Goal: Information Seeking & Learning: Find specific fact

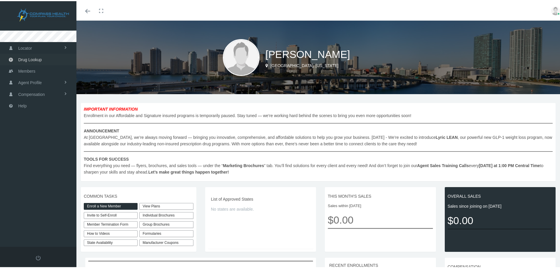
click at [41, 59] on span "Drug Lookup" at bounding box center [29, 58] width 23 height 11
click at [40, 58] on span "Drug Lookup" at bounding box center [29, 58] width 23 height 11
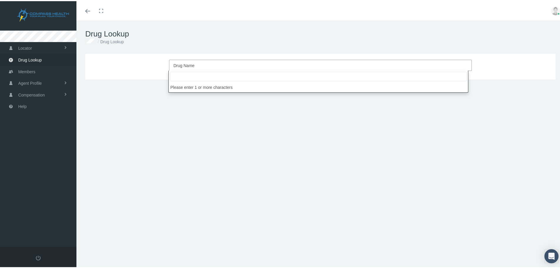
drag, startPoint x: 179, startPoint y: 64, endPoint x: 175, endPoint y: 63, distance: 3.7
click at [175, 63] on span "Drug Name" at bounding box center [183, 64] width 21 height 5
drag, startPoint x: 207, startPoint y: 78, endPoint x: 188, endPoint y: 78, distance: 19.1
click at [188, 78] on input "apixaban" at bounding box center [318, 74] width 297 height 9
drag, startPoint x: 191, startPoint y: 76, endPoint x: 192, endPoint y: 80, distance: 3.6
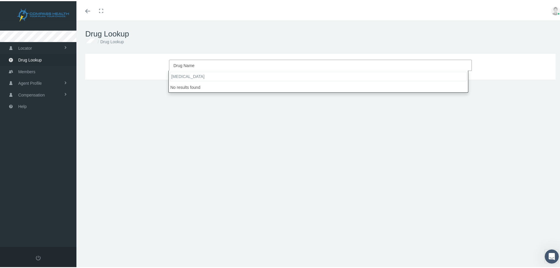
click at [192, 80] on input "apixaban" at bounding box center [318, 74] width 297 height 9
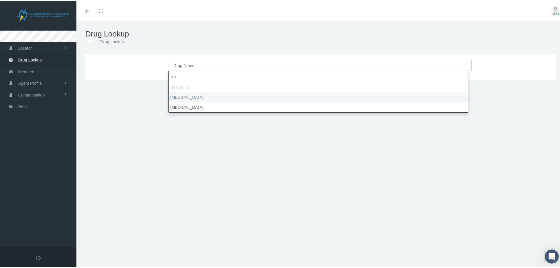
type input "a"
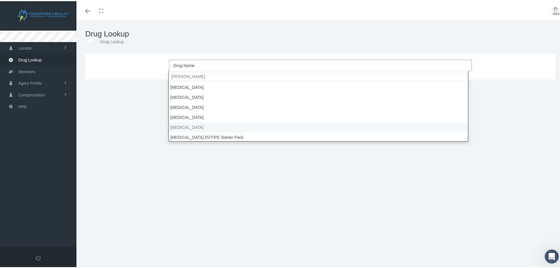
type input "eli"
select select "Eliquis"
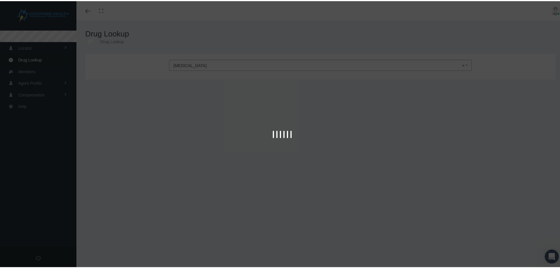
type input "30"
select select "Tablet"
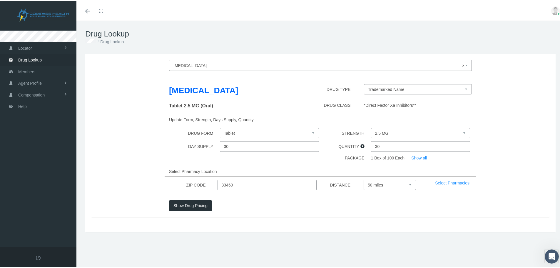
click at [414, 133] on select "2.5 MG 5 MG" at bounding box center [420, 132] width 99 height 10
select select "5 MG"
click at [371, 127] on select "2.5 MG 5 MG" at bounding box center [420, 132] width 99 height 10
click at [201, 202] on button "Show Drug Pricing" at bounding box center [190, 204] width 43 height 11
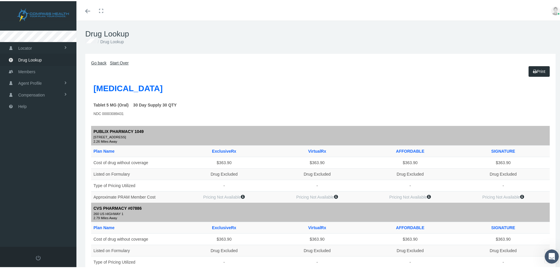
click at [99, 62] on link "Go back" at bounding box center [98, 61] width 15 height 5
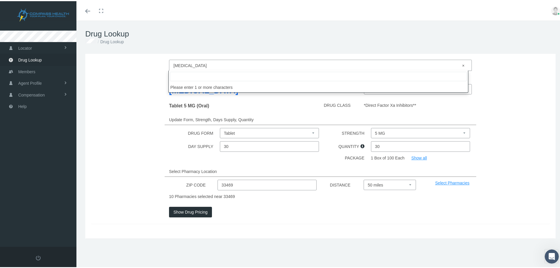
click at [188, 63] on span "× Eliquis" at bounding box center [318, 65] width 290 height 8
click at [181, 77] on input "search" at bounding box center [318, 74] width 297 height 9
type input "apixaban"
click at [194, 76] on input "apixaban" at bounding box center [318, 74] width 297 height 9
click at [464, 62] on span "× Eliquis" at bounding box center [320, 63] width 303 height 11
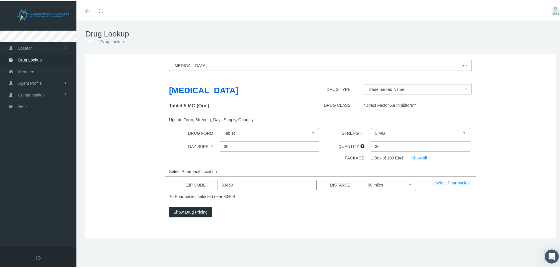
click at [466, 62] on span at bounding box center [466, 63] width 1 height 11
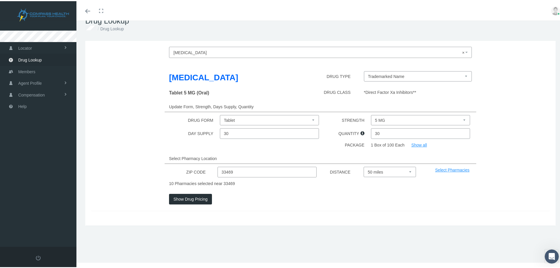
click at [414, 75] on select "Trademarked Name" at bounding box center [418, 75] width 108 height 10
click at [414, 74] on select "Trademarked Name" at bounding box center [418, 75] width 108 height 10
click at [25, 56] on span "Drug Lookup" at bounding box center [29, 58] width 23 height 11
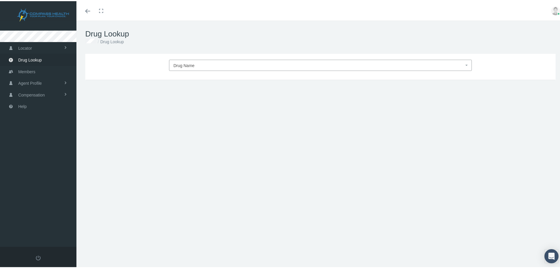
click at [194, 61] on span "Drug Name" at bounding box center [318, 65] width 290 height 8
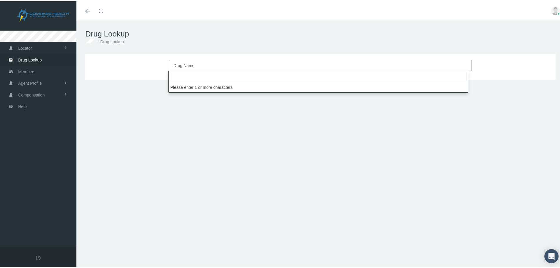
drag, startPoint x: 193, startPoint y: 63, endPoint x: 178, endPoint y: 75, distance: 19.6
click at [178, 75] on input "search" at bounding box center [318, 74] width 297 height 9
paste input "apixaban"
click at [197, 77] on input "apixaban" at bounding box center [318, 74] width 297 height 9
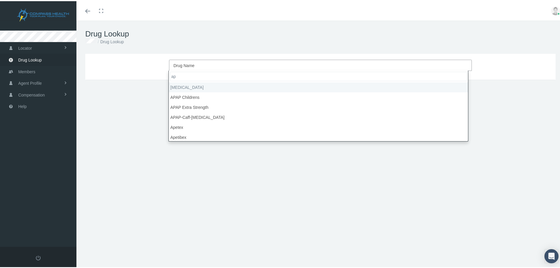
type input "a"
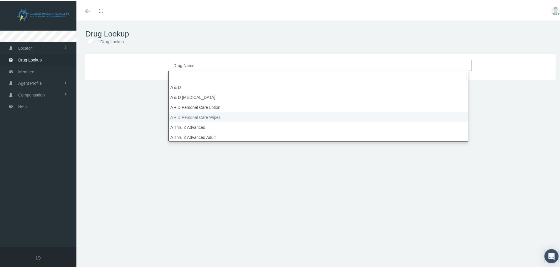
drag, startPoint x: 158, startPoint y: 115, endPoint x: 162, endPoint y: 115, distance: 4.1
click at [162, 115] on div "Drug Name DRUG TYPE DRUG CLASS Update Form, Strength, Days Supply, Quantity DRU…" at bounding box center [320, 126] width 488 height 147
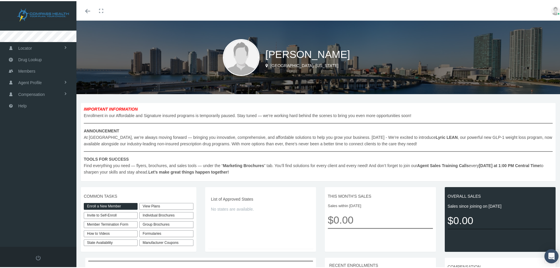
click at [551, 11] on img at bounding box center [555, 9] width 9 height 9
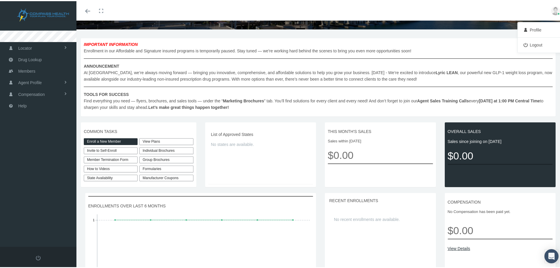
scroll to position [117, 0]
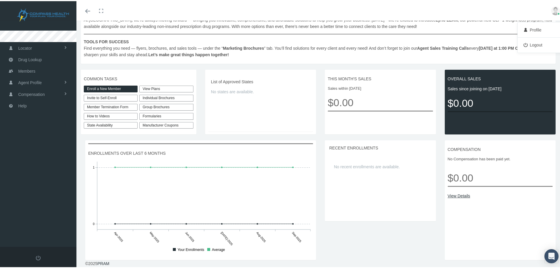
click at [23, 175] on div "Locator Pharmacy Cannabis Provider Drug Lookup View" at bounding box center [40, 132] width 81 height 226
